Goal: Transaction & Acquisition: Purchase product/service

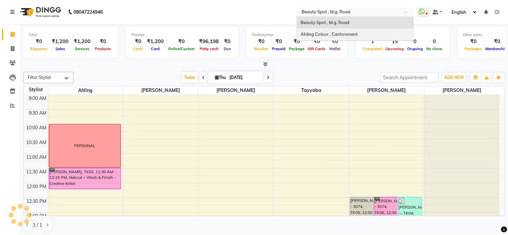
scroll to position [199, 0]
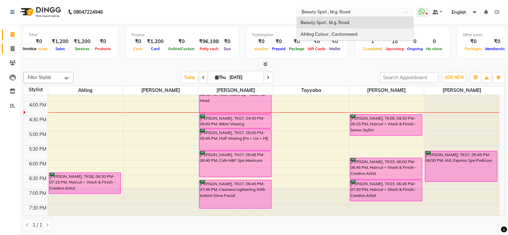
click at [14, 48] on icon at bounding box center [13, 48] width 4 height 5
select select "service"
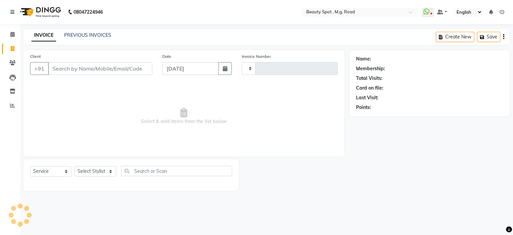
type input "0713"
select select "7357"
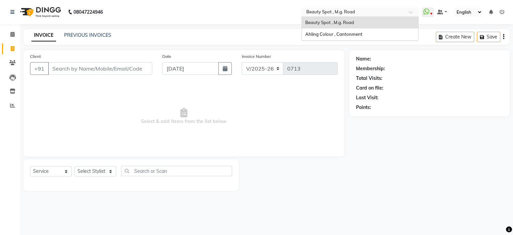
click at [347, 10] on input "text" at bounding box center [353, 12] width 97 height 7
click at [327, 32] on span "Ahling Colour , Cantonment" at bounding box center [333, 33] width 57 height 5
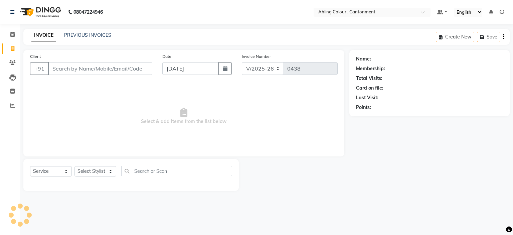
select select "7830"
select select "service"
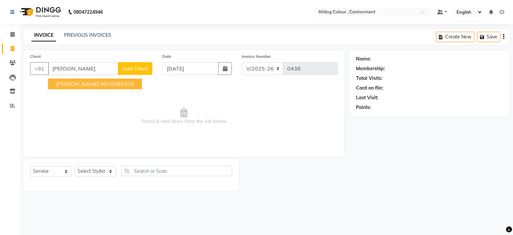
click at [92, 84] on span "[PERSON_NAME]" at bounding box center [77, 83] width 43 height 7
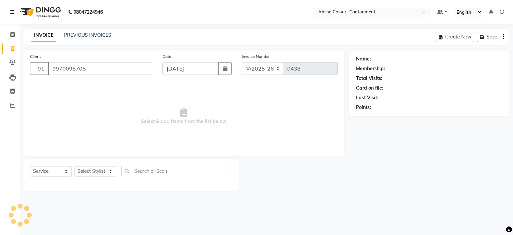
type input "9970095705"
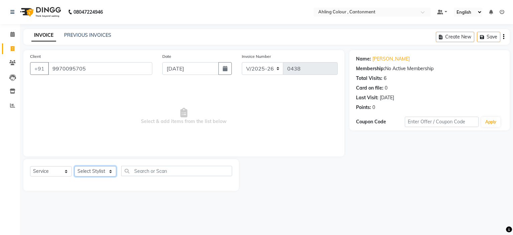
click at [89, 172] on select "Select Stylist Ahling Devika Sanu Sheela Tayyaba Yen" at bounding box center [95, 171] width 42 height 10
select select "72148"
click at [74, 166] on select "Select Stylist Ahling Devika Sanu Sheela Tayyaba Yen" at bounding box center [95, 171] width 42 height 10
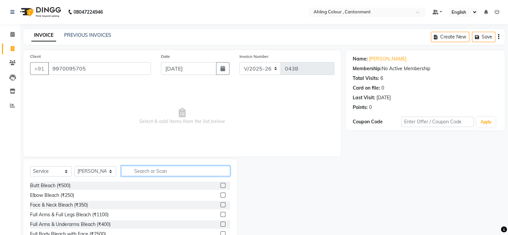
click at [173, 169] on input "text" at bounding box center [175, 171] width 109 height 10
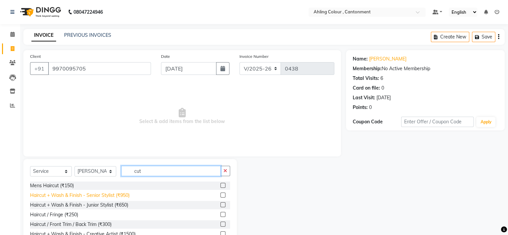
type input "cut"
click at [79, 196] on div "Haircut + Wash & Finish - Senior Stylist (₹950)" at bounding box center [79, 195] width 99 height 7
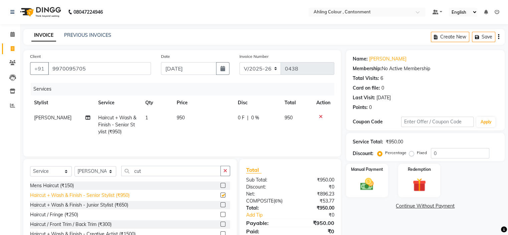
checkbox input "false"
click at [181, 117] on span "950" at bounding box center [181, 117] width 8 height 6
select select "72148"
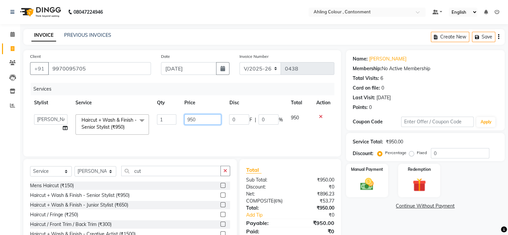
click at [193, 120] on input "950" at bounding box center [202, 119] width 37 height 10
type input "600"
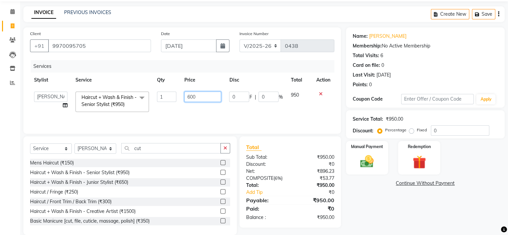
scroll to position [33, 0]
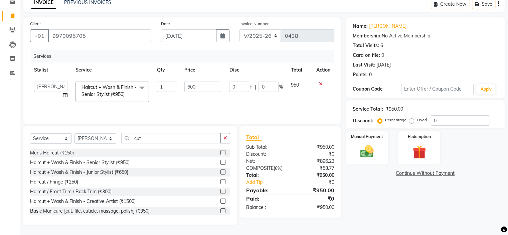
click at [369, 198] on div "Name: Padmja Yemul Membership: No Active Membership Total Visits: 6 Card on fil…" at bounding box center [428, 120] width 164 height 207
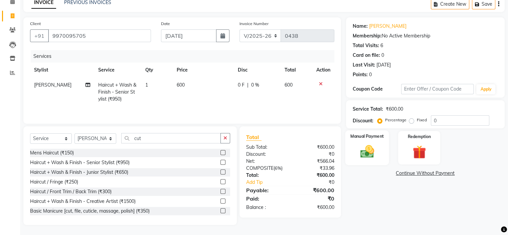
click at [367, 149] on img at bounding box center [366, 152] width 22 height 16
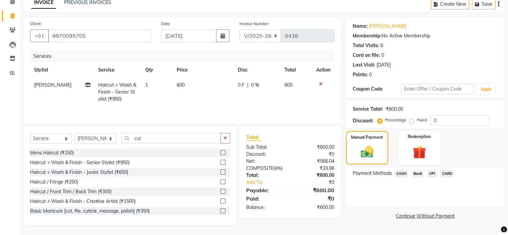
click at [400, 173] on span "CASH" at bounding box center [401, 174] width 14 height 8
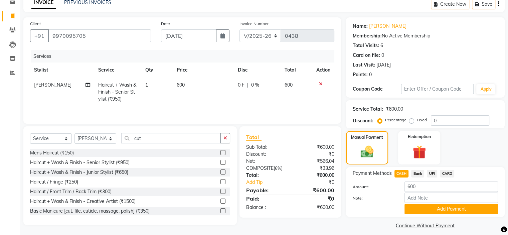
scroll to position [39, 0]
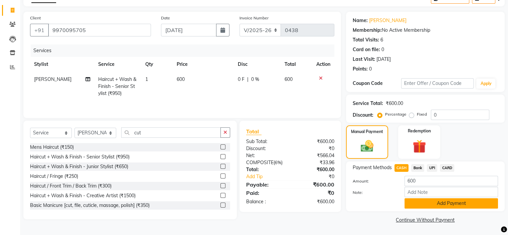
click at [441, 202] on button "Add Payment" at bounding box center [450, 203] width 93 height 10
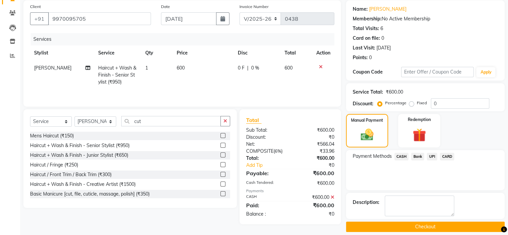
scroll to position [56, 0]
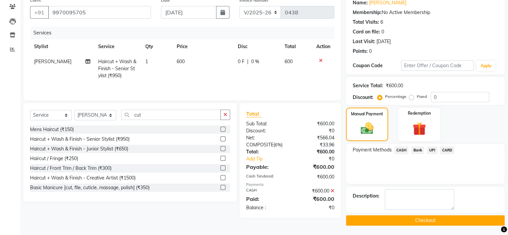
click at [429, 217] on button "Checkout" at bounding box center [425, 220] width 159 height 10
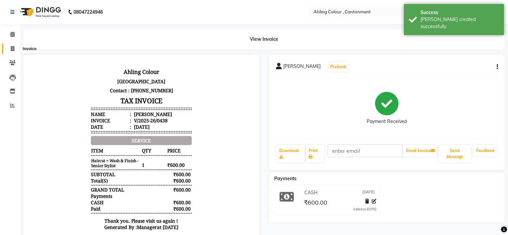
click at [12, 47] on icon at bounding box center [13, 48] width 4 height 5
select select "service"
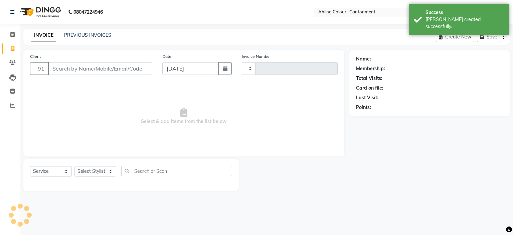
type input "0439"
select select "7830"
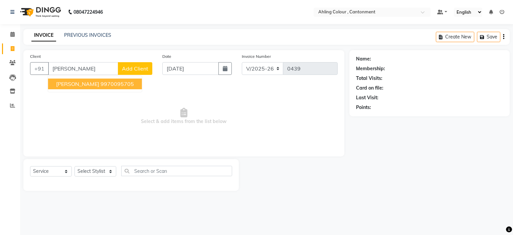
click at [101, 84] on ngb-highlight "9970095705" at bounding box center [116, 83] width 33 height 7
type input "9970095705"
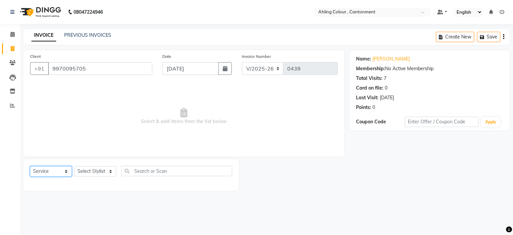
click at [40, 170] on select "Select Service Product Membership Package Voucher Prepaid Gift Card" at bounding box center [51, 171] width 42 height 10
select select "product"
click at [30, 166] on select "Select Service Product Membership Package Voucher Prepaid Gift Card" at bounding box center [51, 171] width 42 height 10
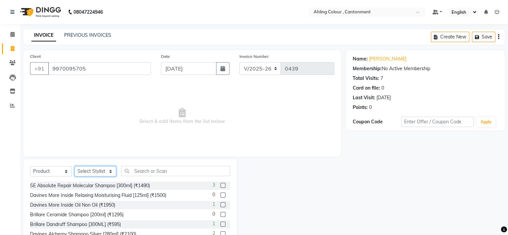
click at [91, 170] on select "Select Stylist Ahling Devika Sanu Sheela Tayyaba Yen" at bounding box center [95, 171] width 42 height 10
select select "72148"
click at [74, 166] on select "Select Stylist Ahling Devika Sanu Sheela Tayyaba Yen" at bounding box center [95, 171] width 42 height 10
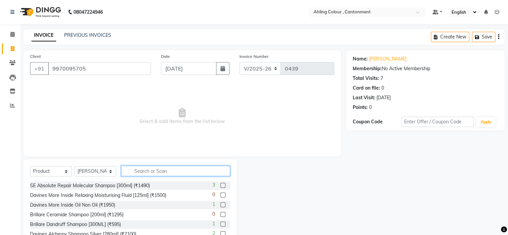
click at [174, 170] on input "text" at bounding box center [175, 171] width 109 height 10
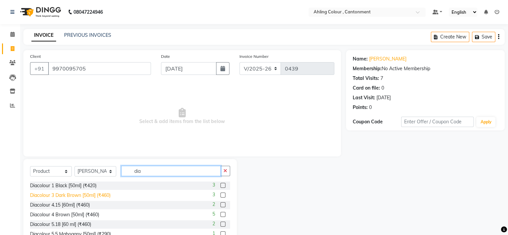
type input "dia"
click at [60, 194] on div "Diacolour 3 Dark Brown [50ml] (₹460)" at bounding box center [70, 195] width 80 height 7
checkbox input "false"
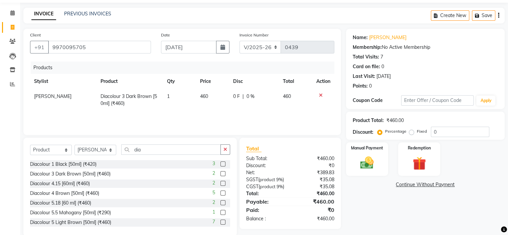
scroll to position [33, 0]
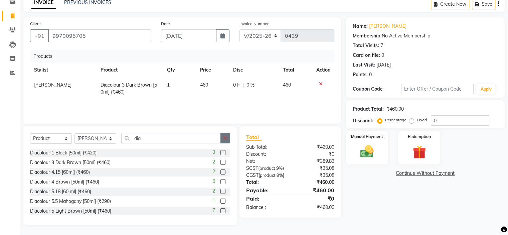
click at [226, 139] on icon "button" at bounding box center [225, 138] width 4 height 5
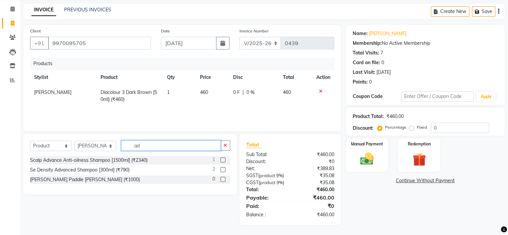
scroll to position [32, 0]
type input "a"
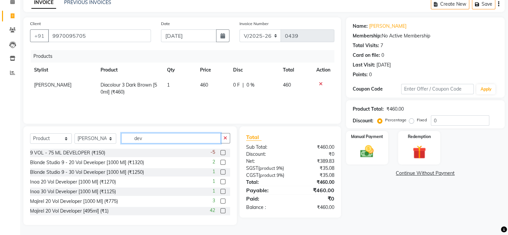
type input "dev"
click at [133, 153] on div "9 VOL - 75 ML DEVELOPER (₹150) -5" at bounding box center [130, 153] width 200 height 8
click at [90, 152] on div "9 VOL - 75 ML DEVELOPER (₹150)" at bounding box center [67, 152] width 75 height 7
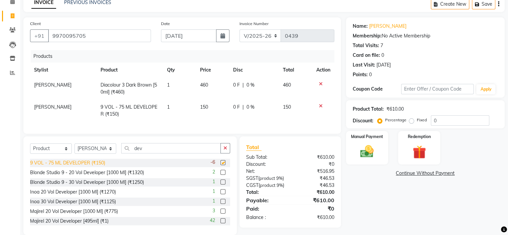
checkbox input "false"
click at [207, 109] on span "150" at bounding box center [204, 107] width 8 height 6
select select "72148"
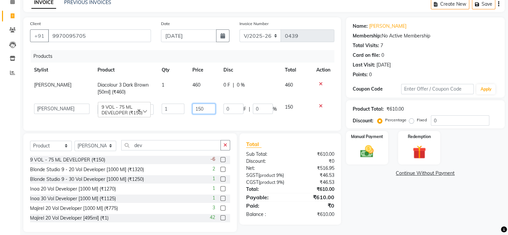
click at [200, 109] on input "150" at bounding box center [203, 108] width 23 height 10
type input "140"
click at [355, 202] on div "Name: Padmja Yemul Membership: No Active Membership Total Visits: 7 Card on fil…" at bounding box center [428, 124] width 164 height 214
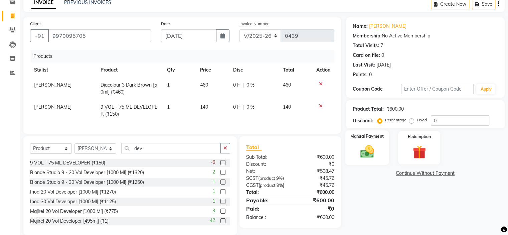
click at [365, 146] on img at bounding box center [366, 152] width 22 height 16
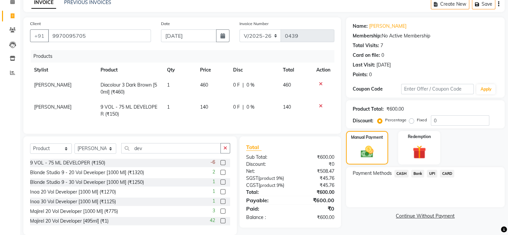
click at [401, 173] on span "CASH" at bounding box center [401, 174] width 14 height 8
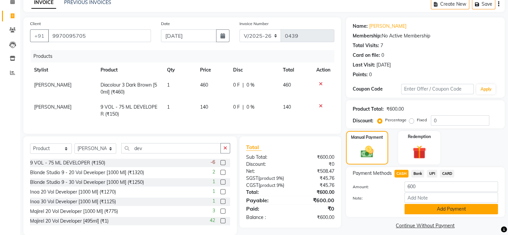
click at [446, 209] on button "Add Payment" at bounding box center [450, 209] width 93 height 10
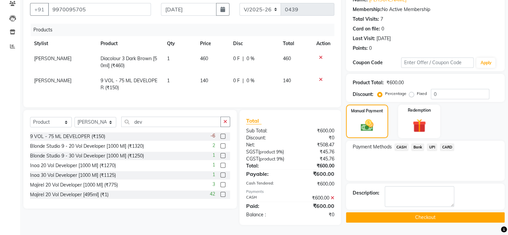
scroll to position [71, 0]
click at [422, 212] on button "Checkout" at bounding box center [425, 217] width 159 height 10
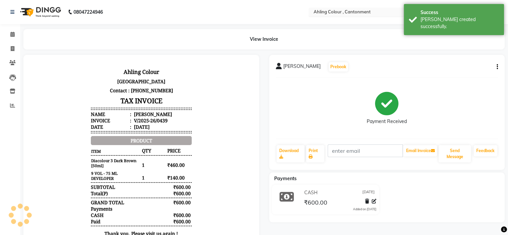
click at [341, 12] on input "text" at bounding box center [360, 12] width 97 height 7
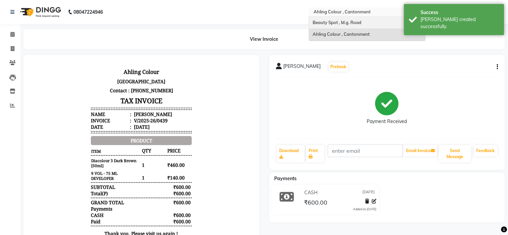
click at [330, 22] on span "Beauty Spot , M.g. Road" at bounding box center [336, 22] width 49 height 5
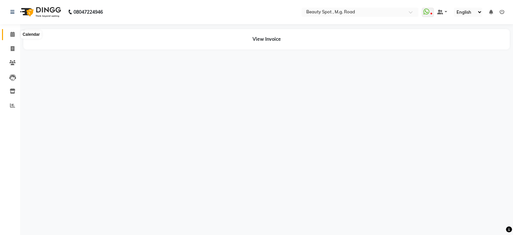
click at [11, 35] on icon at bounding box center [12, 34] width 4 height 5
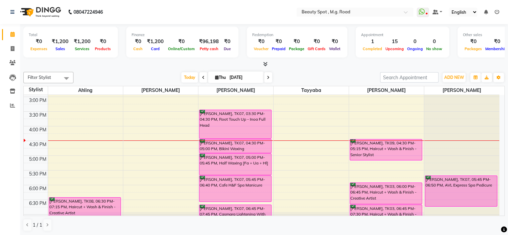
scroll to position [199, 0]
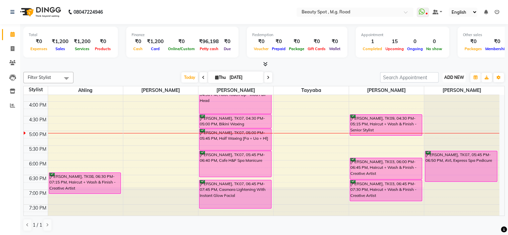
click at [453, 78] on span "ADD NEW" at bounding box center [454, 77] width 20 height 5
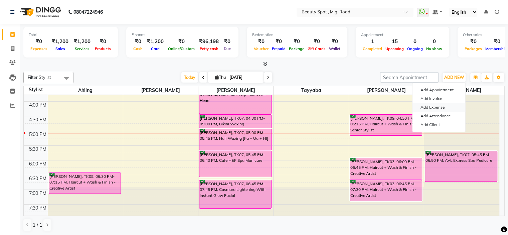
click at [430, 107] on link "Add Expense" at bounding box center [438, 107] width 53 height 9
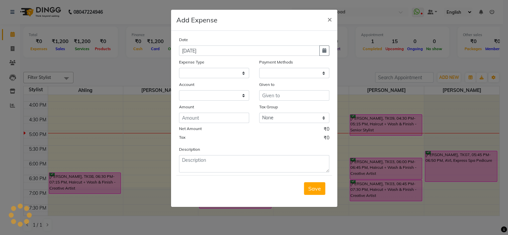
select select
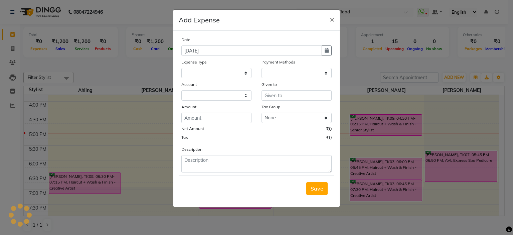
select select "1"
select select "6458"
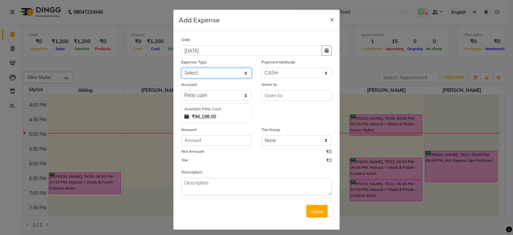
click at [217, 75] on select "Select Advance Salary Bank charges Bank Deposit Car maintenance Cash transfer t…" at bounding box center [216, 73] width 70 height 10
select select "21240"
click at [181, 68] on select "Select Advance Salary Bank charges Bank Deposit Car maintenance Cash transfer t…" at bounding box center [216, 73] width 70 height 10
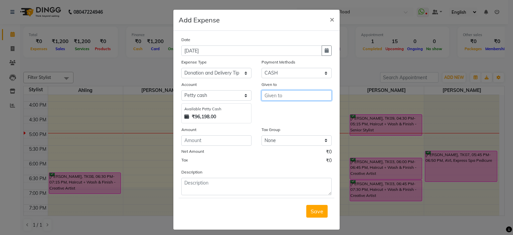
click at [288, 98] on input "text" at bounding box center [296, 95] width 70 height 10
click at [279, 110] on ngb-highlight "D evika" at bounding box center [278, 109] width 17 height 7
type input "[PERSON_NAME]"
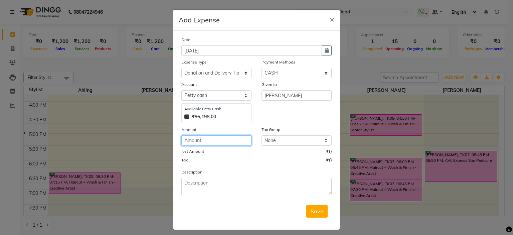
click at [203, 142] on input "number" at bounding box center [216, 140] width 70 height 10
type input "140"
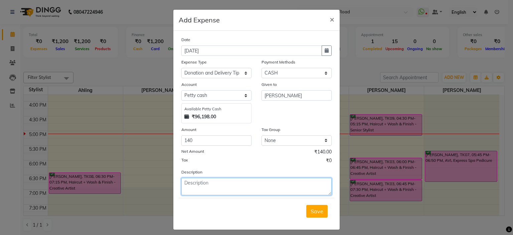
click at [181, 184] on textarea at bounding box center [256, 186] width 150 height 17
type textarea "2 tiffin"
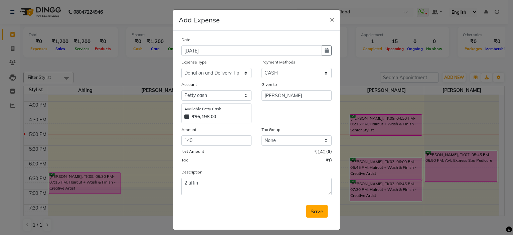
click at [312, 214] on span "Save" at bounding box center [316, 211] width 13 height 7
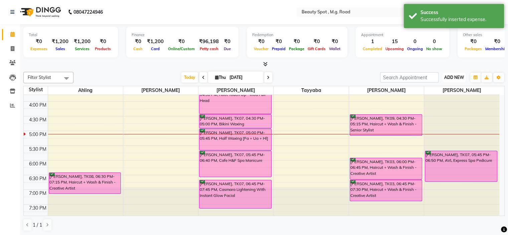
click at [450, 76] on span "ADD NEW" at bounding box center [454, 77] width 20 height 5
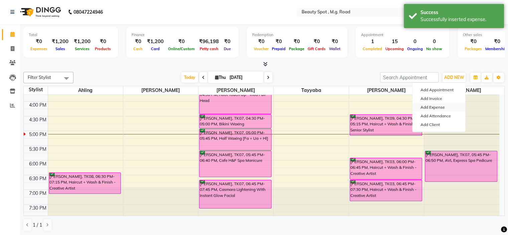
click at [432, 106] on link "Add Expense" at bounding box center [438, 107] width 53 height 9
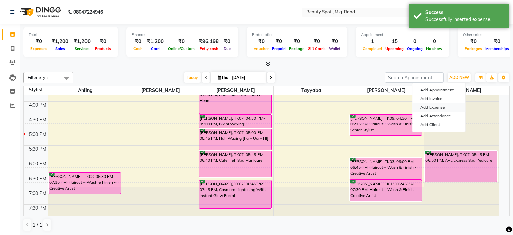
select select "6459"
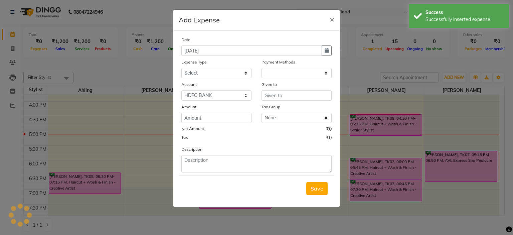
select select "1"
select select "6458"
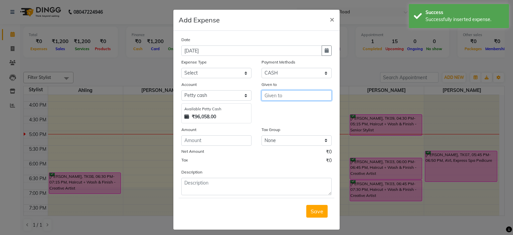
click at [287, 96] on input "text" at bounding box center [296, 95] width 70 height 10
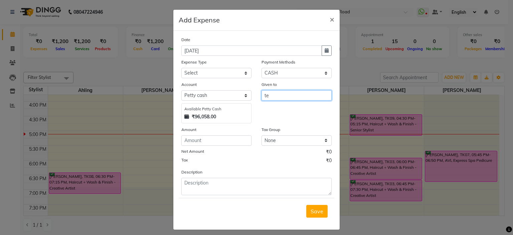
type input "t"
type input "yen"
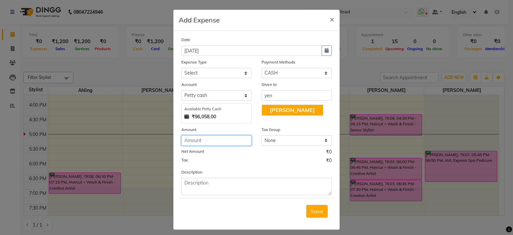
click at [210, 141] on input "number" at bounding box center [216, 140] width 70 height 10
type input "50"
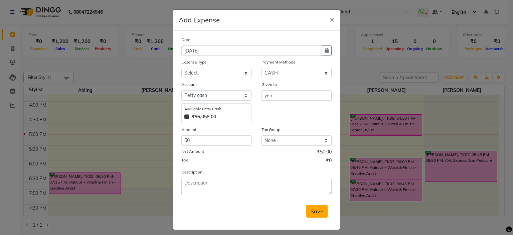
click at [313, 210] on span "Save" at bounding box center [316, 211] width 13 height 7
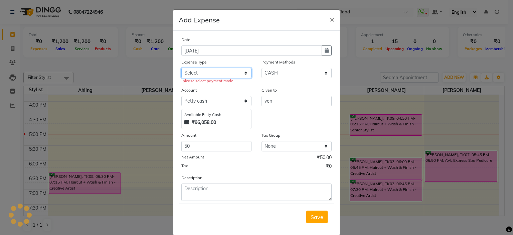
click at [212, 76] on select "Select Advance Salary Bank charges Bank Deposit Car maintenance Cash transfer t…" at bounding box center [216, 73] width 70 height 10
select select "21240"
click at [181, 68] on select "Select Advance Salary Bank charges Bank Deposit Car maintenance Cash transfer t…" at bounding box center [216, 73] width 70 height 10
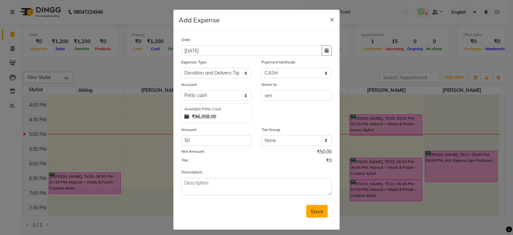
click at [312, 211] on span "Save" at bounding box center [316, 211] width 13 height 7
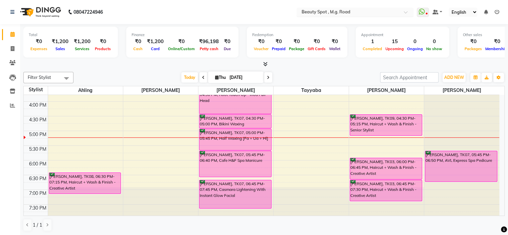
click at [324, 10] on input "text" at bounding box center [348, 12] width 97 height 7
click at [11, 47] on icon at bounding box center [13, 48] width 4 height 5
select select "service"
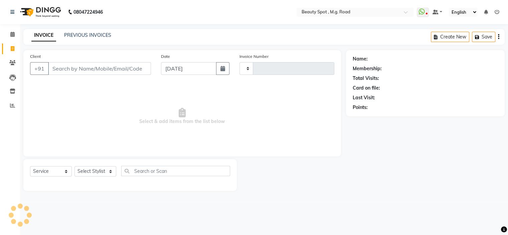
type input "0713"
select select "7357"
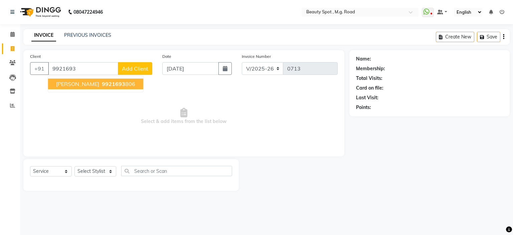
click at [91, 83] on span "HARVINDER RANA" at bounding box center [77, 83] width 43 height 7
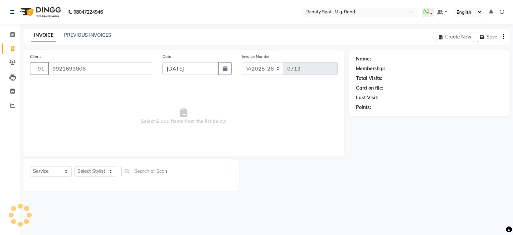
type input "9921693806"
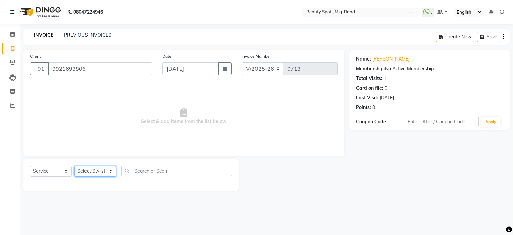
click at [88, 170] on select "Select Stylist [PERSON_NAME] Manager [PERSON_NAME] [PERSON_NAME]" at bounding box center [95, 171] width 42 height 10
select select "63580"
click at [74, 166] on select "Select Stylist [PERSON_NAME] Manager [PERSON_NAME] [PERSON_NAME]" at bounding box center [95, 171] width 42 height 10
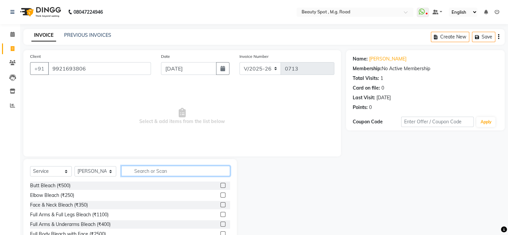
click at [175, 171] on input "text" at bounding box center [175, 171] width 109 height 10
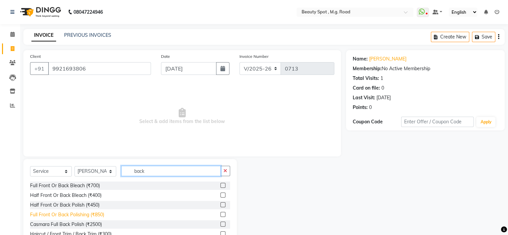
type input "back"
click at [69, 215] on div "Full Front Or Back Polishing (₹850)" at bounding box center [67, 214] width 74 height 7
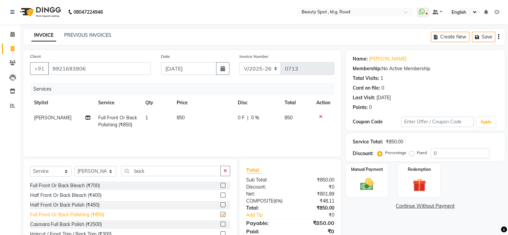
checkbox input "false"
click at [86, 171] on select "Select Stylist [PERSON_NAME] Manager [PERSON_NAME] [PERSON_NAME]" at bounding box center [95, 171] width 42 height 10
select select "70085"
click at [74, 166] on select "Select Stylist [PERSON_NAME] Manager [PERSON_NAME] [PERSON_NAME]" at bounding box center [95, 171] width 42 height 10
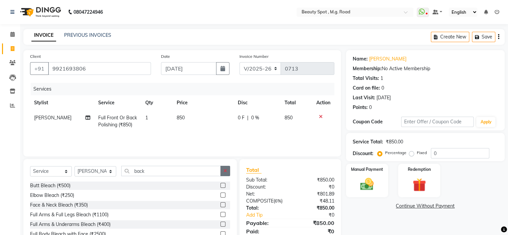
click at [226, 171] on icon "button" at bounding box center [225, 170] width 4 height 5
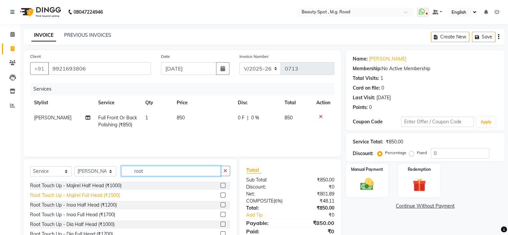
type input "root"
click at [91, 194] on div "Root Touch Up - Majirel Full Head (₹1500)" at bounding box center [75, 195] width 90 height 7
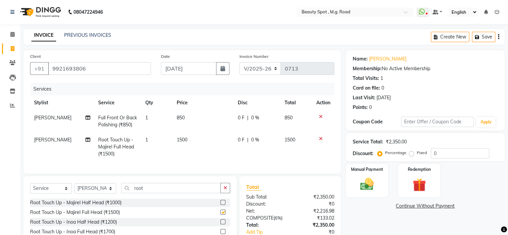
checkbox input "false"
click at [181, 140] on span "1500" at bounding box center [182, 140] width 11 height 6
select select "70085"
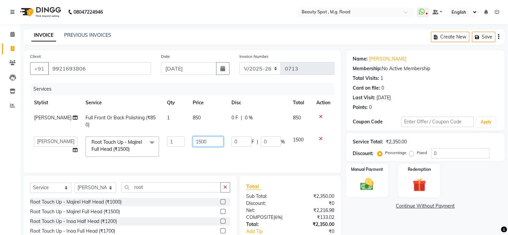
click at [196, 142] on input "1500" at bounding box center [208, 141] width 31 height 10
click at [194, 143] on input "1500" at bounding box center [208, 141] width 31 height 10
type input "1700"
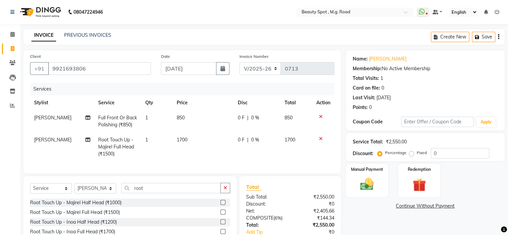
click at [358, 214] on div "Name: Harvinder Rana Membership: No Active Membership Total Visits: 1 Card on f…" at bounding box center [428, 162] width 164 height 224
click at [13, 35] on icon at bounding box center [12, 34] width 4 height 5
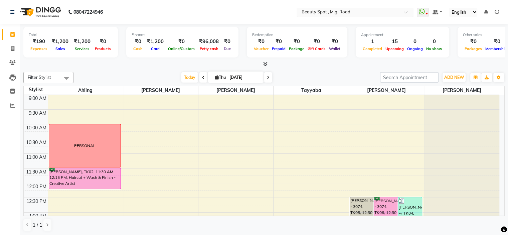
click at [323, 12] on input "text" at bounding box center [348, 12] width 97 height 7
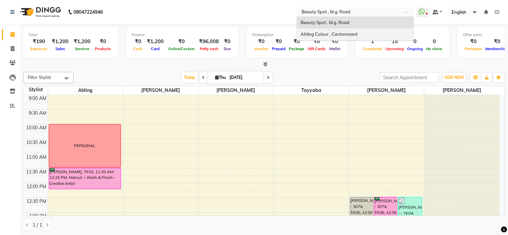
click at [314, 31] on div "Ahling Colour , Cantonment" at bounding box center [355, 34] width 116 height 12
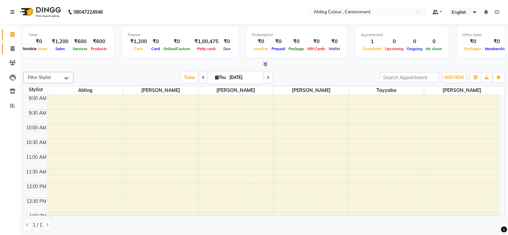
click at [11, 46] on icon at bounding box center [13, 48] width 4 height 5
select select "7830"
select select "service"
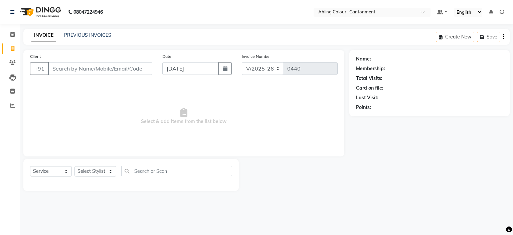
click at [140, 68] on input "Client" at bounding box center [100, 68] width 104 height 13
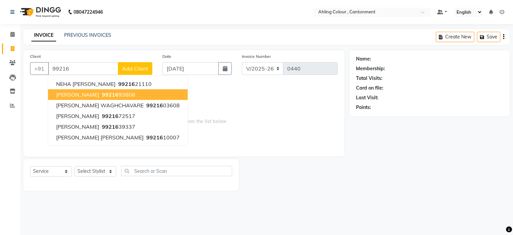
click at [96, 94] on span "[PERSON_NAME]" at bounding box center [77, 94] width 43 height 7
type input "9921693806"
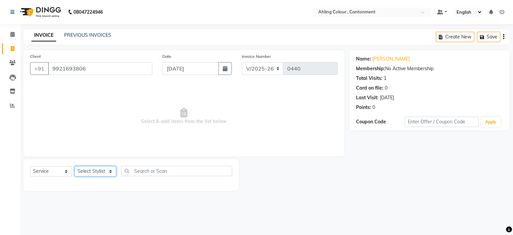
click at [88, 173] on select "Select Stylist Ahling Devika Sanu Sheela Tayyaba Yen" at bounding box center [95, 171] width 42 height 10
select select "72160"
click at [74, 166] on select "Select Stylist Ahling Devika Sanu Sheela Tayyaba Yen" at bounding box center [95, 171] width 42 height 10
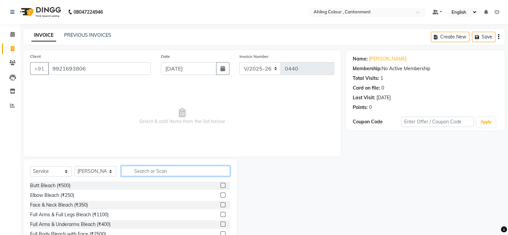
click at [170, 173] on input "text" at bounding box center [175, 171] width 109 height 10
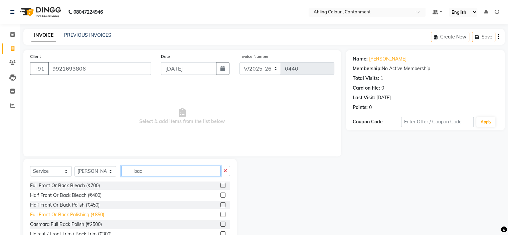
type input "bac"
click at [71, 216] on div "Full Front Or Back Polishing (₹850)" at bounding box center [67, 214] width 74 height 7
checkbox input "false"
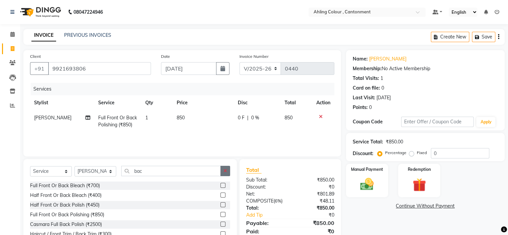
click at [226, 171] on icon "button" at bounding box center [225, 170] width 4 height 5
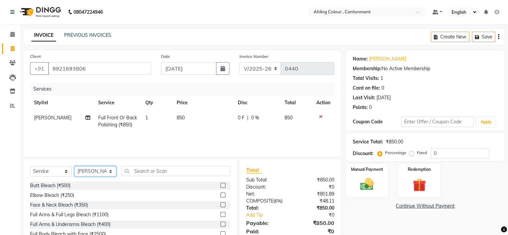
click at [85, 172] on select "Select Stylist Ahling Devika Sanu Sheela Tayyaba Yen" at bounding box center [95, 171] width 42 height 10
select select "72145"
click at [74, 166] on select "Select Stylist Ahling Devika Sanu Sheela Tayyaba Yen" at bounding box center [95, 171] width 42 height 10
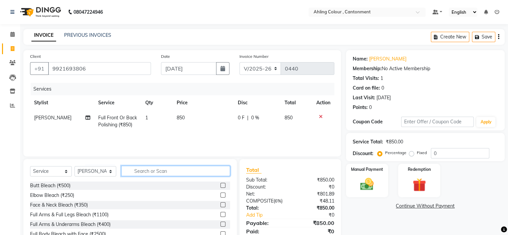
click at [194, 173] on input "text" at bounding box center [175, 171] width 109 height 10
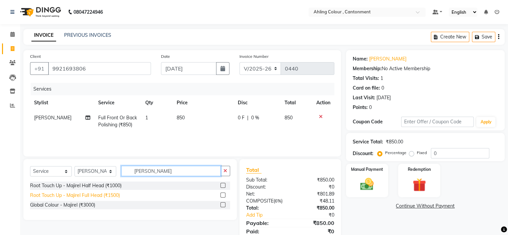
type input "maji"
click at [92, 194] on div "Root Touch Up - Majirel Full Head (₹1500)" at bounding box center [75, 195] width 90 height 7
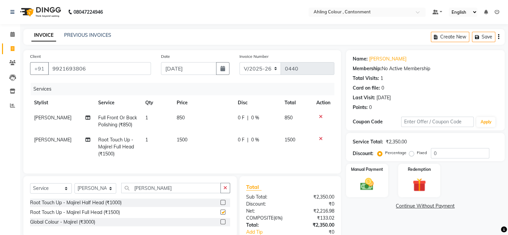
checkbox input "false"
click at [181, 141] on span "1500" at bounding box center [182, 140] width 11 height 6
select select "72145"
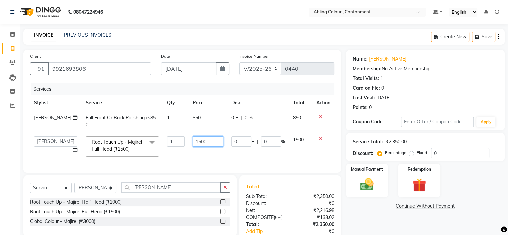
click at [193, 143] on input "1500" at bounding box center [208, 141] width 31 height 10
type input "1700"
click at [370, 211] on div "Name: Harvinder Rana Membership: No Active Membership Total Visits: 1 Card on f…" at bounding box center [428, 158] width 164 height 216
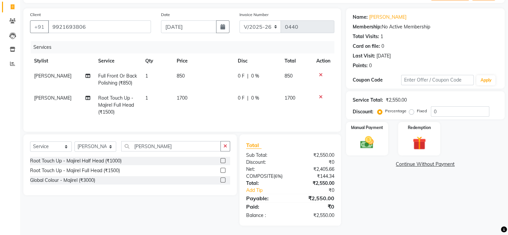
scroll to position [47, 0]
click at [368, 137] on img at bounding box center [366, 142] width 22 height 16
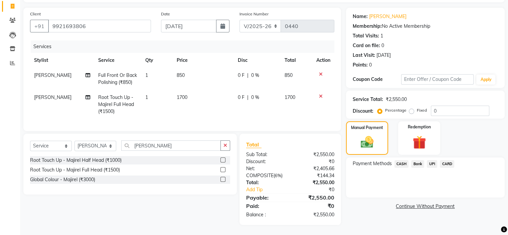
click at [433, 160] on span "UPI" at bounding box center [432, 164] width 10 height 8
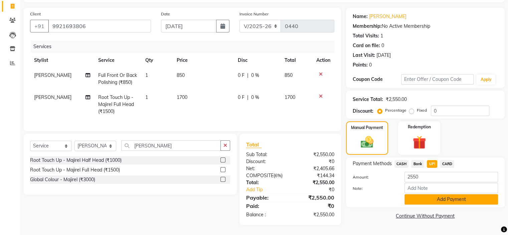
click at [453, 194] on button "Add Payment" at bounding box center [450, 199] width 93 height 10
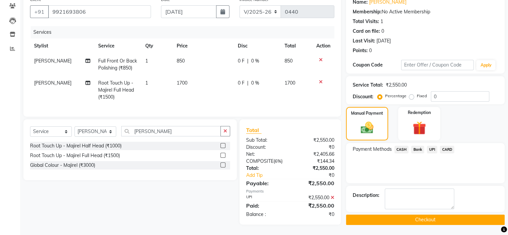
scroll to position [61, 0]
click at [424, 214] on button "Checkout" at bounding box center [425, 219] width 159 height 10
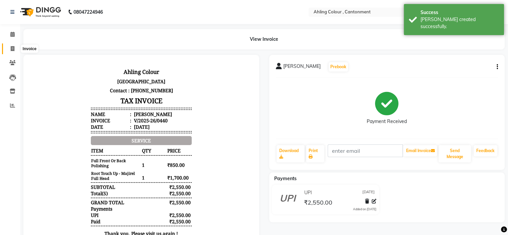
click at [12, 48] on icon at bounding box center [13, 48] width 4 height 5
select select "service"
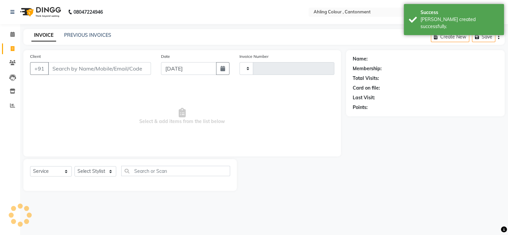
type input "0441"
select select "7830"
click at [119, 35] on div "INVOICE PREVIOUS INVOICES Create New Save" at bounding box center [266, 37] width 486 height 16
click at [11, 33] on icon at bounding box center [12, 34] width 4 height 5
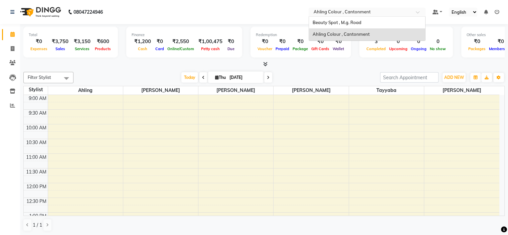
click at [335, 12] on input "text" at bounding box center [360, 12] width 97 height 7
click at [324, 21] on span "Beauty Spot , M.g. Road" at bounding box center [336, 22] width 49 height 5
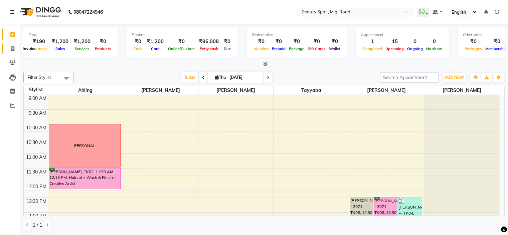
click at [11, 47] on icon at bounding box center [13, 48] width 4 height 5
select select "7357"
select select "service"
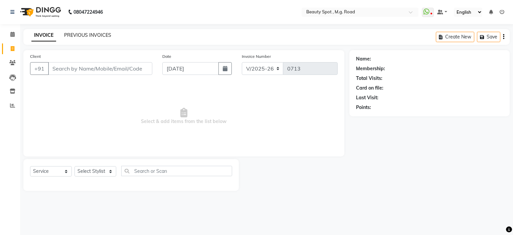
click at [92, 37] on link "PREVIOUS INVOICES" at bounding box center [87, 35] width 47 height 6
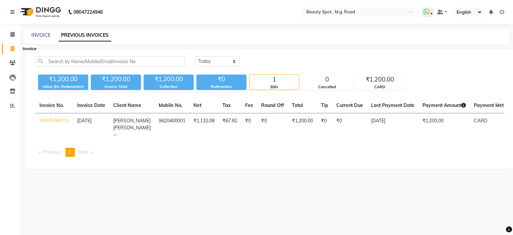
click at [12, 49] on icon at bounding box center [13, 48] width 4 height 5
select select "service"
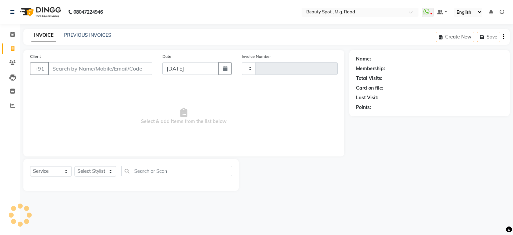
type input "0713"
select select "7357"
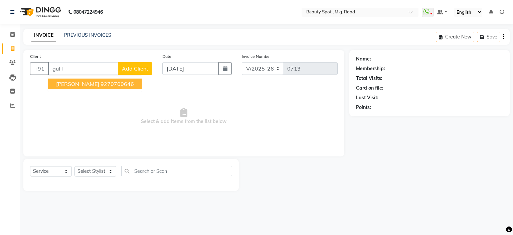
click at [76, 84] on span "[PERSON_NAME]" at bounding box center [77, 83] width 43 height 7
type input "9270700646"
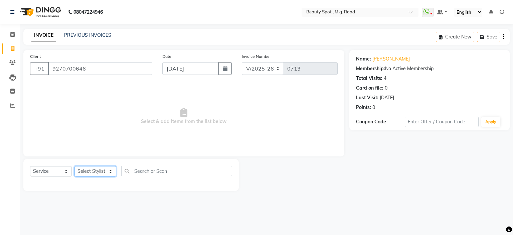
click at [94, 173] on select "Select Stylist [PERSON_NAME] Manager [PERSON_NAME] [PERSON_NAME]" at bounding box center [95, 171] width 42 height 10
select select "63580"
click at [74, 166] on select "Select Stylist [PERSON_NAME] Manager [PERSON_NAME] [PERSON_NAME]" at bounding box center [95, 171] width 42 height 10
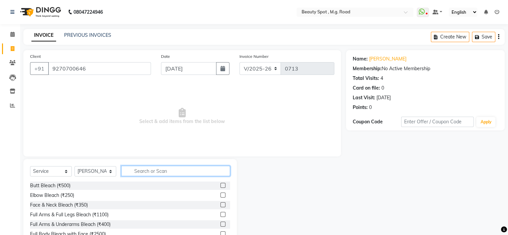
click at [179, 171] on input "text" at bounding box center [175, 171] width 109 height 10
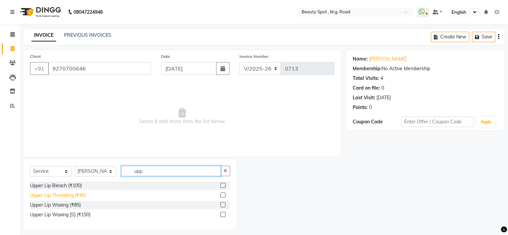
type input "upp"
click at [60, 196] on div "Upper Lip Threading (₹40)" at bounding box center [58, 195] width 56 height 7
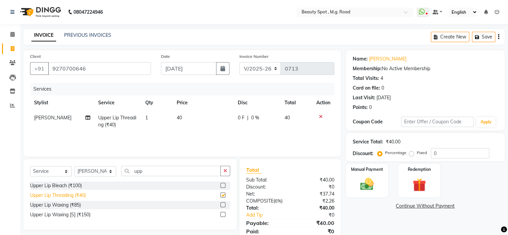
checkbox input "false"
click at [227, 173] on button "button" at bounding box center [225, 171] width 10 height 10
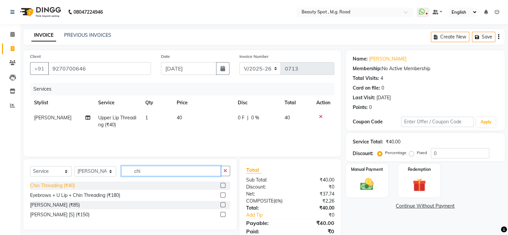
type input "chi"
click at [47, 183] on div "Chin Threading (₹40)" at bounding box center [52, 185] width 45 height 7
checkbox input "false"
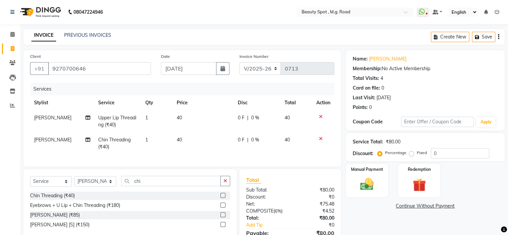
scroll to position [40, 0]
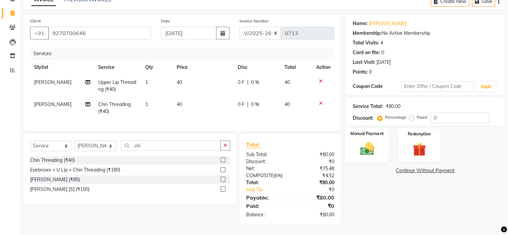
click at [368, 141] on img at bounding box center [366, 149] width 22 height 16
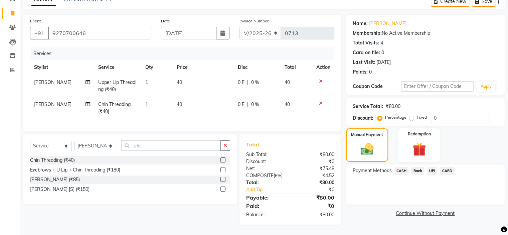
click at [403, 167] on span "CASH" at bounding box center [401, 171] width 14 height 8
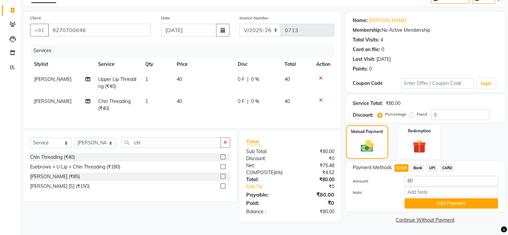
click at [441, 198] on button "Add Payment" at bounding box center [450, 203] width 93 height 10
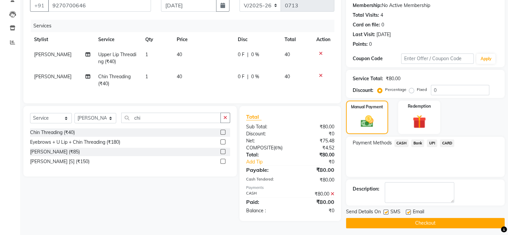
scroll to position [66, 0]
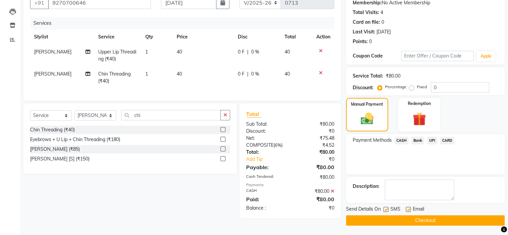
click at [417, 219] on button "Checkout" at bounding box center [425, 220] width 159 height 10
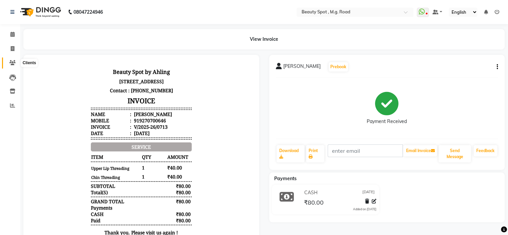
click at [11, 62] on icon at bounding box center [12, 62] width 6 height 5
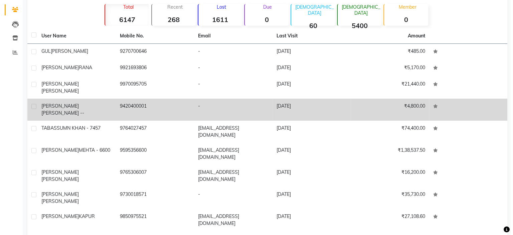
scroll to position [54, 0]
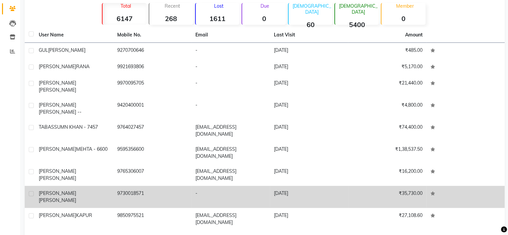
click at [73, 197] on span "[PERSON_NAME]" at bounding box center [57, 200] width 37 height 6
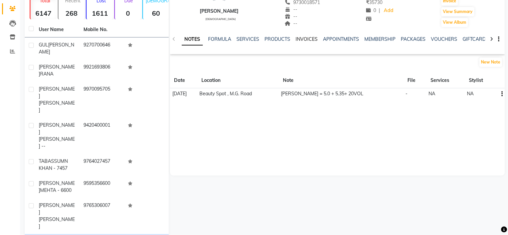
click at [303, 39] on link "INVOICES" at bounding box center [306, 39] width 22 height 6
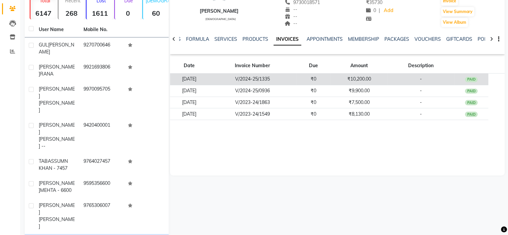
click at [259, 76] on td "V/2024-25/1335" at bounding box center [252, 79] width 87 height 12
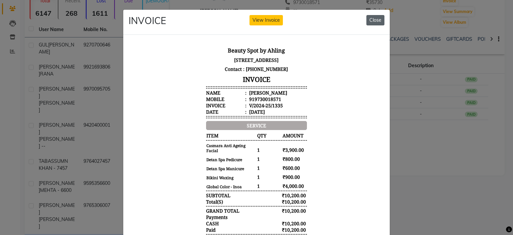
click at [372, 20] on button "Close" at bounding box center [375, 20] width 18 height 10
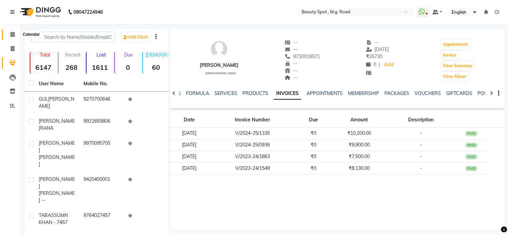
click at [11, 34] on icon at bounding box center [12, 34] width 4 height 5
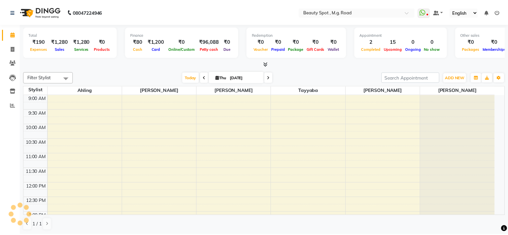
scroll to position [186, 0]
